Goal: Transaction & Acquisition: Purchase product/service

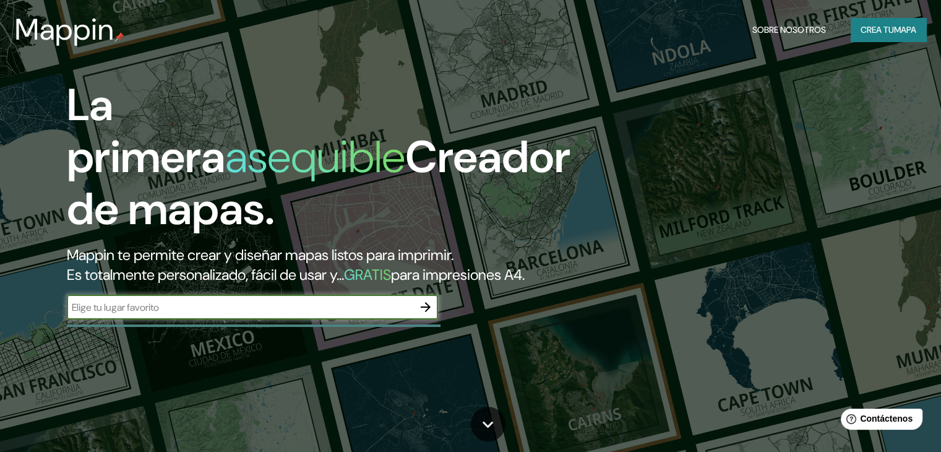
click at [158, 314] on input "text" at bounding box center [240, 307] width 347 height 14
click at [149, 314] on input "n" at bounding box center [240, 307] width 347 height 14
type input "[US_STATE]"
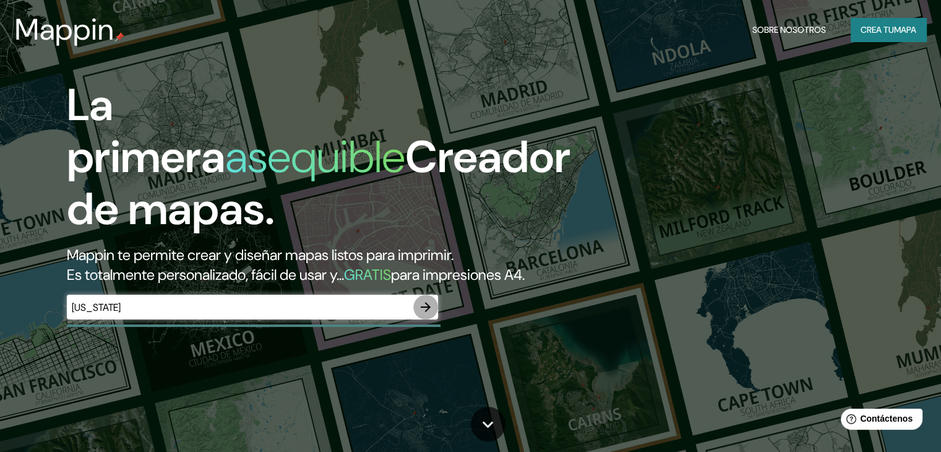
click at [423, 314] on icon "button" at bounding box center [425, 307] width 15 height 15
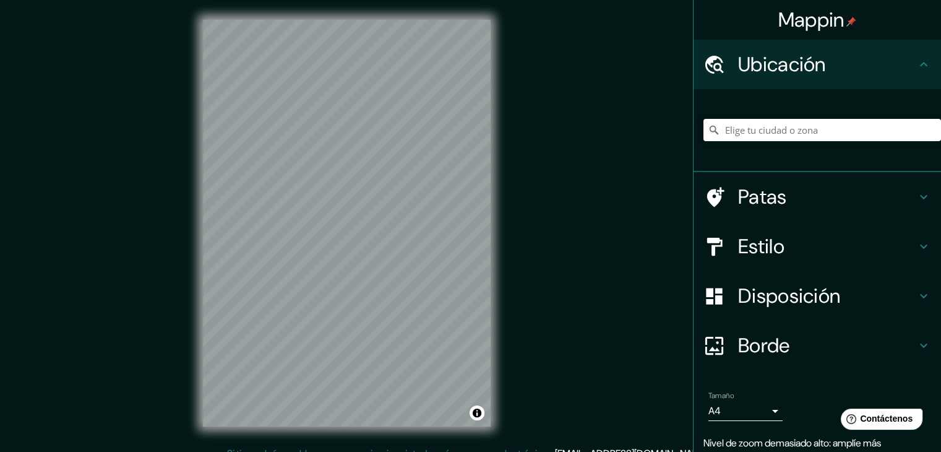
click at [764, 246] on font "Estilo" at bounding box center [761, 246] width 46 height 26
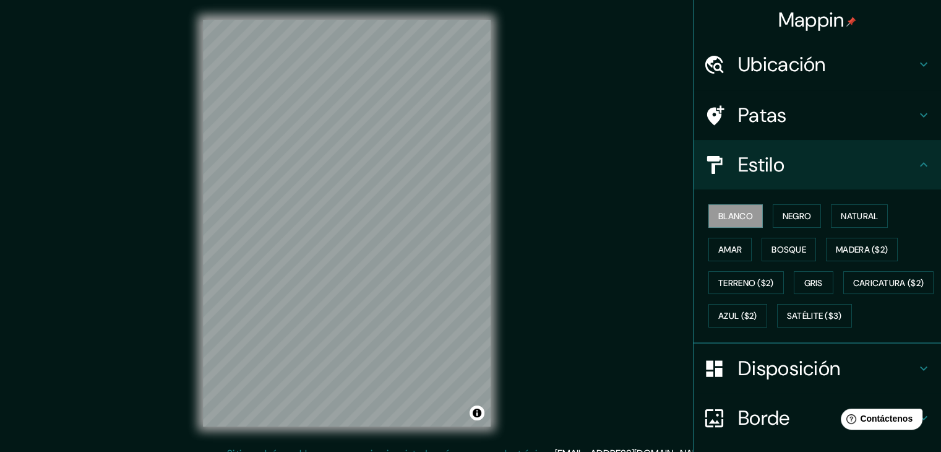
click at [777, 327] on button "Satélite ($3)" at bounding box center [814, 316] width 75 height 24
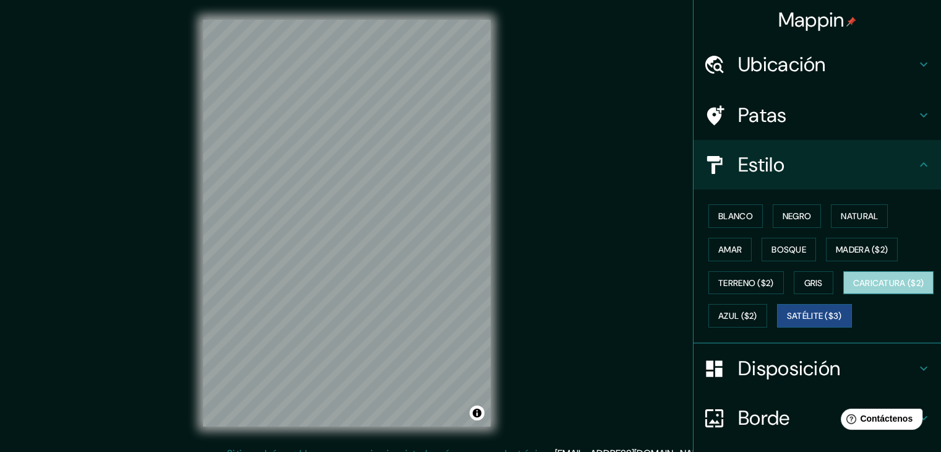
click at [853, 288] on font "Caricatura ($2)" at bounding box center [888, 282] width 71 height 11
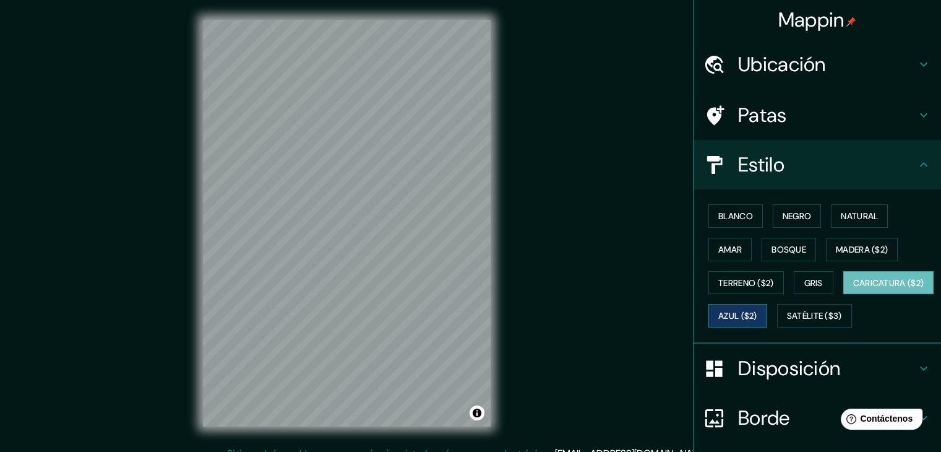
click at [757, 316] on font "Azul ($2)" at bounding box center [738, 316] width 39 height 11
click at [748, 220] on button "Blanco" at bounding box center [736, 216] width 54 height 24
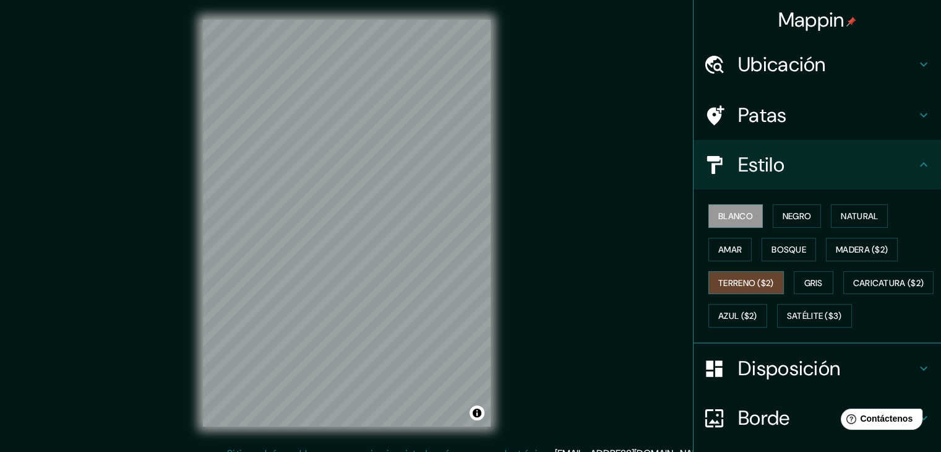
click at [723, 277] on font "Terreno ($2)" at bounding box center [747, 282] width 56 height 11
click at [777, 327] on button "Satélite ($3)" at bounding box center [814, 316] width 75 height 24
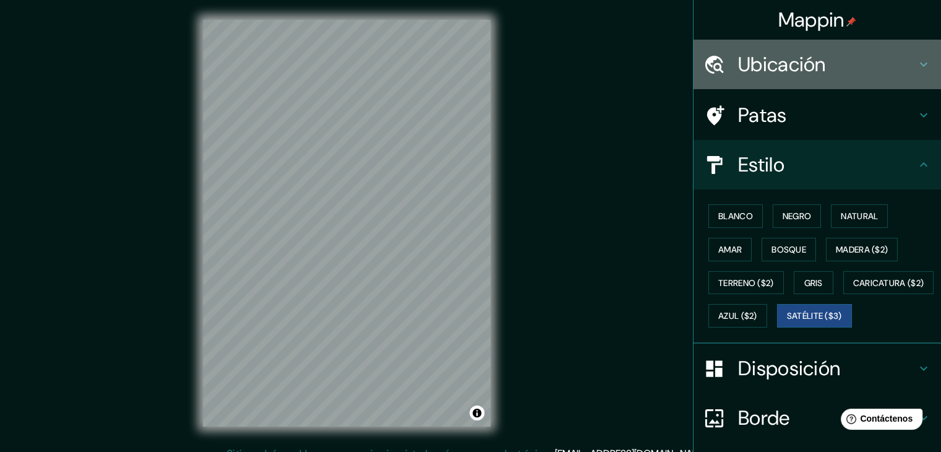
click at [759, 69] on font "Ubicación" at bounding box center [782, 64] width 88 height 26
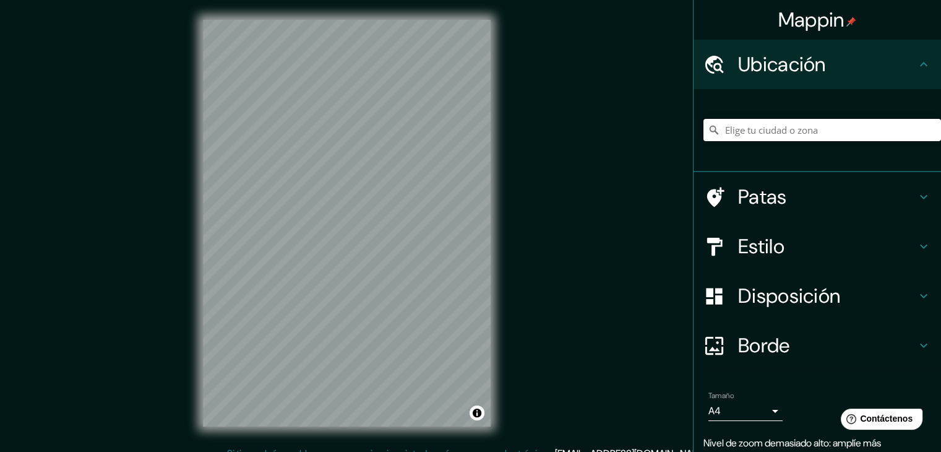
click at [772, 132] on input "Elige tu ciudad o zona" at bounding box center [823, 130] width 238 height 22
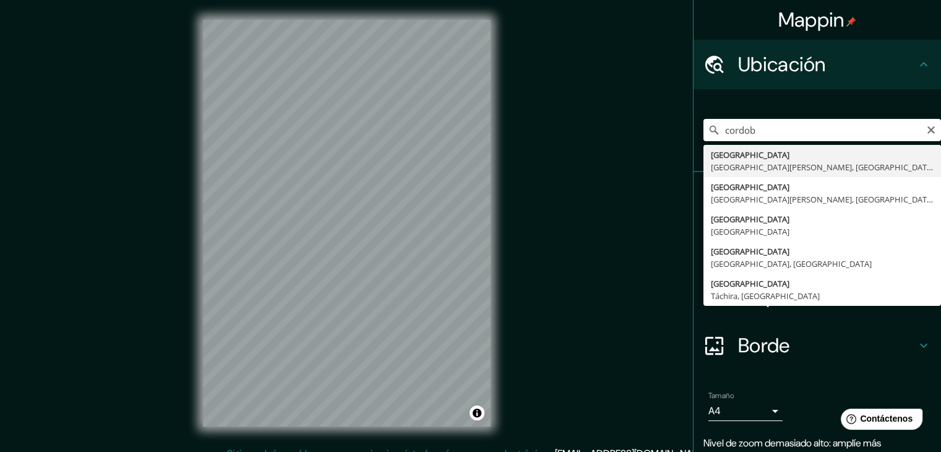
type input "[GEOGRAPHIC_DATA], [GEOGRAPHIC_DATA][PERSON_NAME], [GEOGRAPHIC_DATA]"
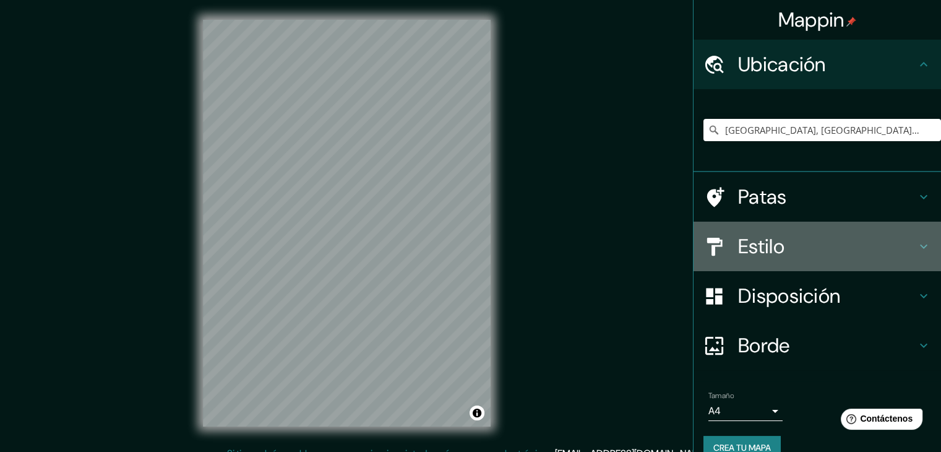
click at [769, 240] on font "Estilo" at bounding box center [761, 246] width 46 height 26
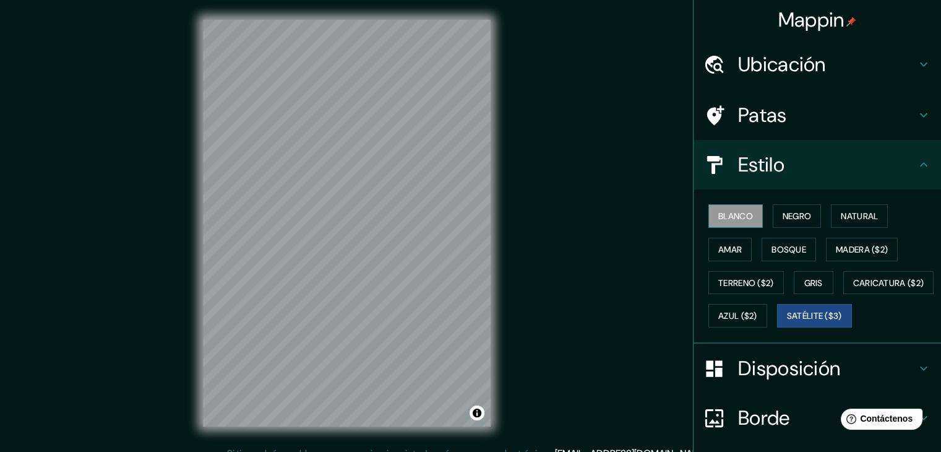
click at [723, 211] on font "Blanco" at bounding box center [736, 215] width 35 height 11
click at [773, 217] on button "Negro" at bounding box center [797, 216] width 49 height 24
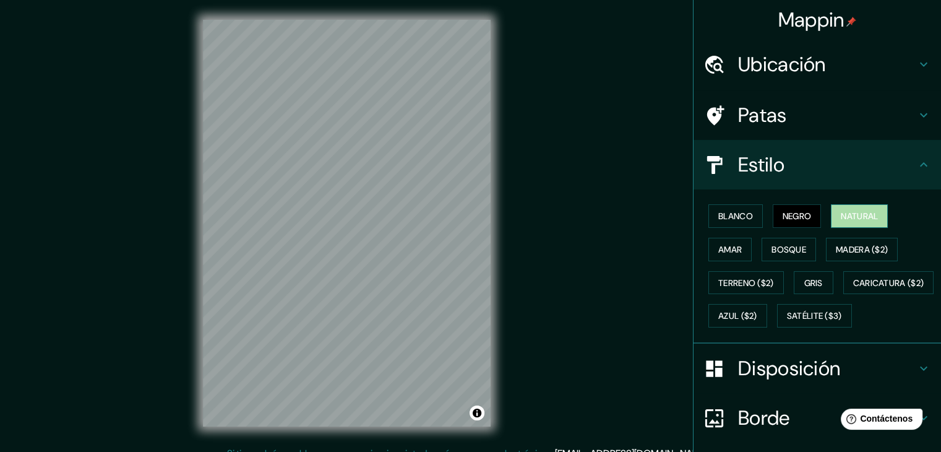
click at [857, 214] on font "Natural" at bounding box center [859, 215] width 37 height 11
click at [722, 252] on font "Amar" at bounding box center [731, 249] width 24 height 11
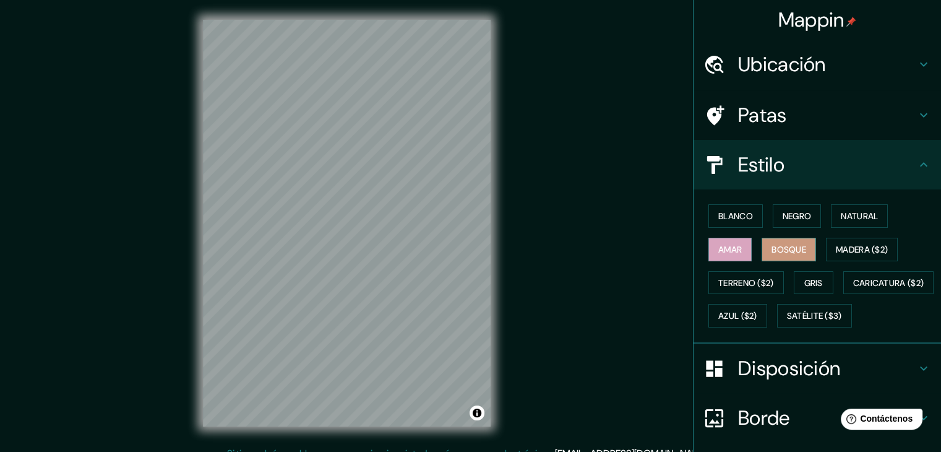
click at [781, 251] on font "Bosque" at bounding box center [789, 249] width 35 height 11
click at [757, 311] on font "Azul ($2)" at bounding box center [738, 316] width 39 height 11
